Goal: Task Accomplishment & Management: Use online tool/utility

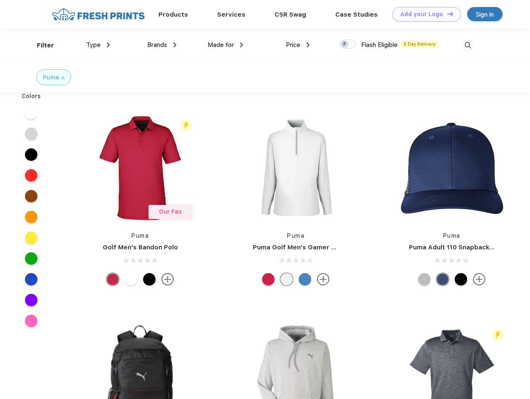
click at [423, 14] on link "Add your Logo Design Tool" at bounding box center [426, 14] width 69 height 15
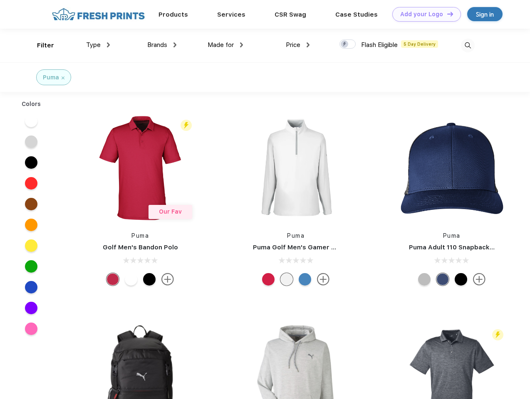
click at [0, 0] on div "Design Tool" at bounding box center [0, 0] width 0 height 0
click at [446, 14] on link "Add your Logo Design Tool" at bounding box center [426, 14] width 69 height 15
click at [40, 45] on div "Filter" at bounding box center [45, 46] width 17 height 10
click at [98, 45] on span "Type" at bounding box center [93, 44] width 15 height 7
click at [162, 45] on span "Brands" at bounding box center [157, 44] width 20 height 7
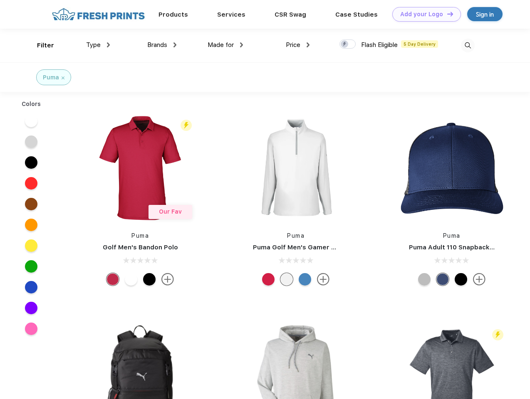
click at [225, 45] on span "Made for" at bounding box center [221, 44] width 26 height 7
click at [298, 45] on span "Price" at bounding box center [293, 44] width 15 height 7
